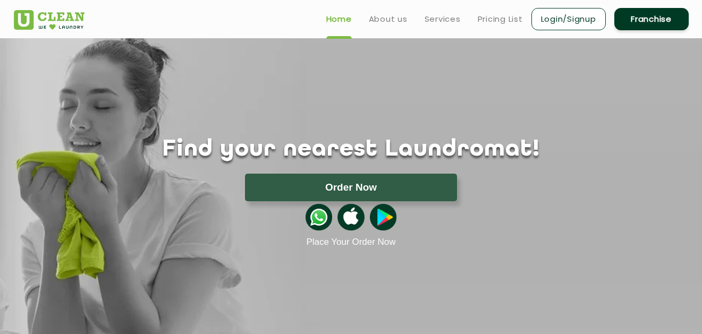
click at [343, 25] on link "Home" at bounding box center [339, 19] width 26 height 13
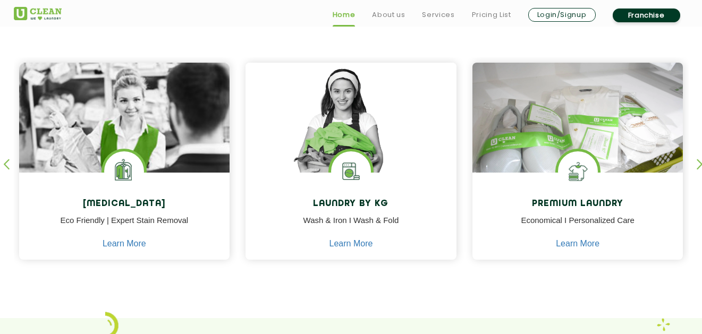
scroll to position [478, 0]
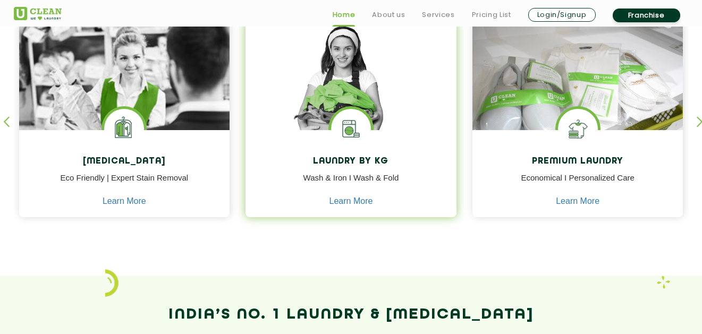
click at [335, 136] on img at bounding box center [351, 129] width 40 height 40
click at [364, 203] on link "Learn More" at bounding box center [352, 202] width 44 height 10
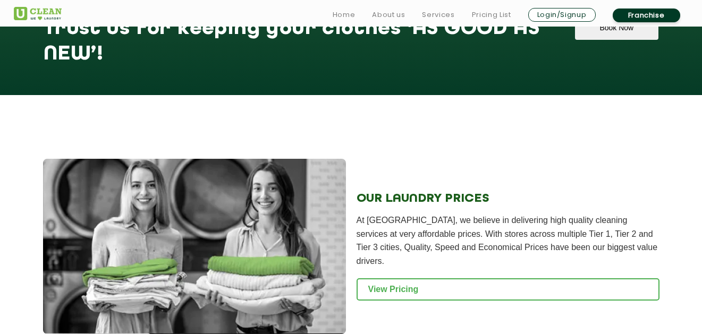
scroll to position [1329, 0]
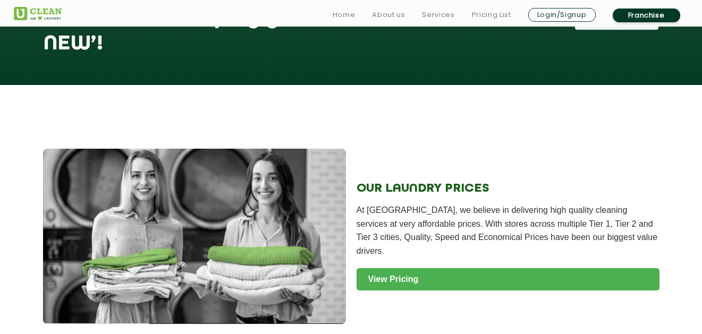
click at [587, 268] on link "View Pricing" at bounding box center [508, 279] width 303 height 22
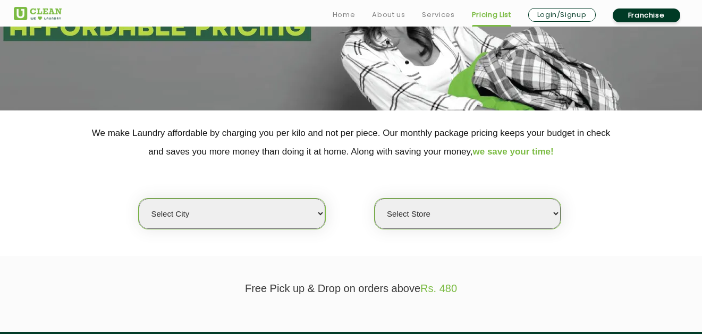
scroll to position [159, 0]
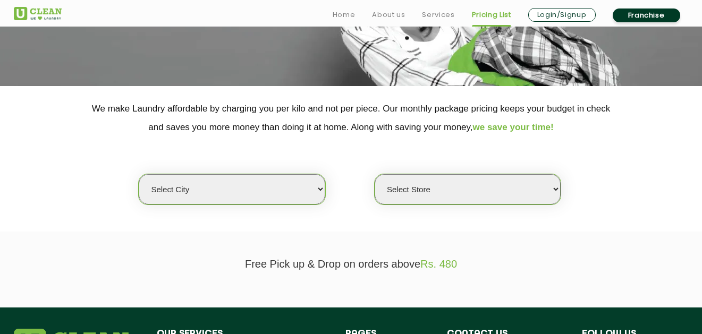
click at [324, 188] on select "Select city Aalo Agartala Agra Ahmedabad Akola Aligarh Alwar - UClean Select Am…" at bounding box center [232, 189] width 186 height 30
select select "6"
click at [139, 174] on select "Select city Aalo Agartala Agra Ahmedabad Akola Aligarh Alwar - UClean Select Am…" at bounding box center [232, 189] width 186 height 30
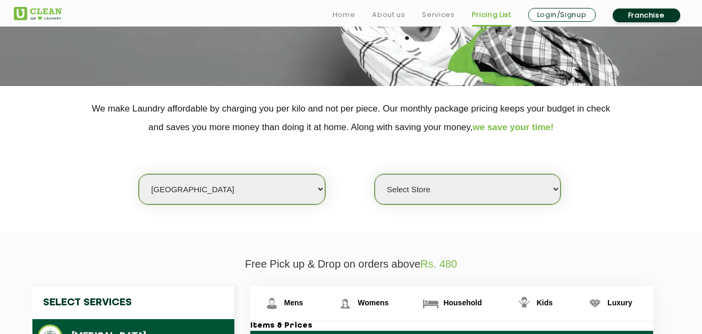
click at [556, 193] on select "Select Store UClean Bhartiya city UClean Hunasamaranahalli UClean KR Puram Beng…" at bounding box center [468, 189] width 186 height 30
drag, startPoint x: 653, startPoint y: 197, endPoint x: 579, endPoint y: 82, distance: 136.5
click at [651, 195] on div "Select city Aalo Agartala Agra Ahmedabad Akola Aligarh Alwar - UClean Select Am…" at bounding box center [351, 171] width 691 height 69
